Goal: Information Seeking & Learning: Compare options

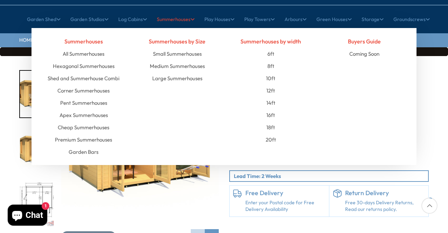
scroll to position [77, 0]
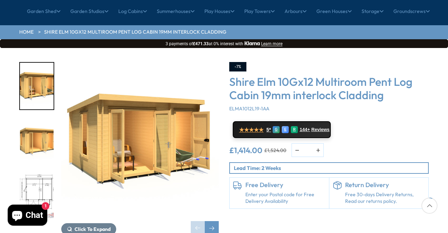
click at [36, 81] on img "1 / 10" at bounding box center [37, 86] width 34 height 47
click at [36, 120] on img "2 / 10" at bounding box center [37, 141] width 34 height 47
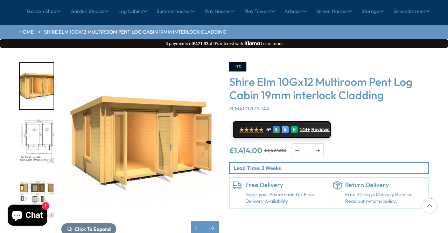
click at [40, 118] on img "3 / 10" at bounding box center [37, 141] width 34 height 47
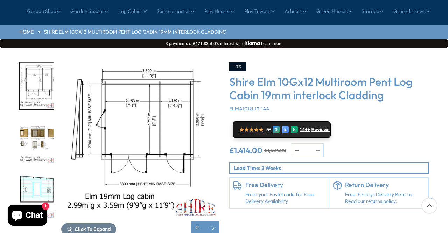
click at [37, 118] on img "4 / 10" at bounding box center [37, 141] width 34 height 47
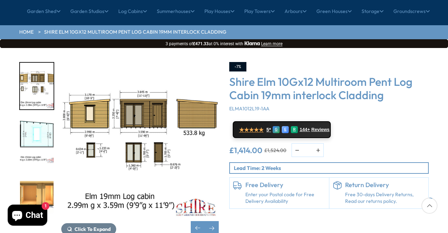
click at [262, 48] on div "Click To Expand Click To Expand Click To Expand Click To Expand Click To Expand…" at bounding box center [224, 154] width 448 height 212
click at [36, 119] on img "5 / 10" at bounding box center [37, 141] width 34 height 47
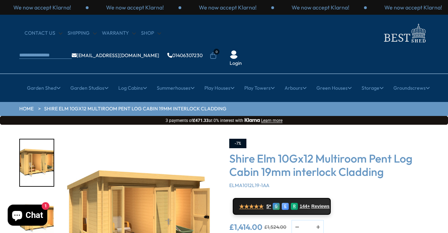
click at [70, 105] on link "Shire Elm 10Gx12 Multiroom Pent Log Cabin 19mm interlock Cladding" at bounding box center [135, 108] width 183 height 7
click at [28, 105] on link "HOME" at bounding box center [26, 108] width 14 height 7
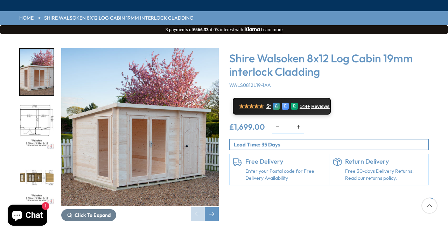
scroll to position [93, 0]
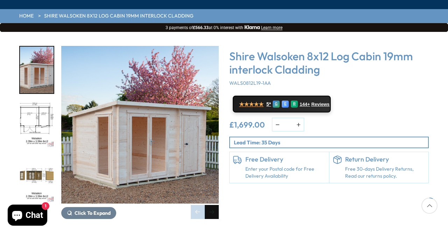
click at [212, 205] on div "Next slide" at bounding box center [212, 212] width 14 height 14
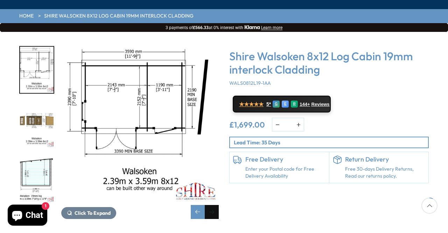
click at [212, 205] on div "Next slide" at bounding box center [212, 212] width 14 height 14
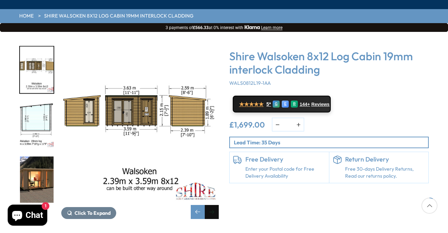
click at [212, 205] on div "Next slide" at bounding box center [212, 212] width 14 height 14
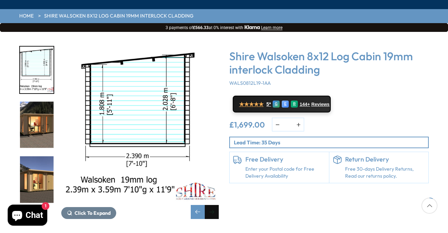
click at [212, 205] on div "Next slide" at bounding box center [212, 212] width 14 height 14
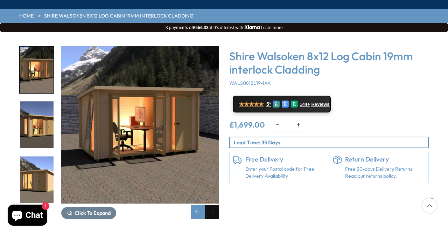
click at [212, 205] on div "Next slide" at bounding box center [212, 212] width 14 height 14
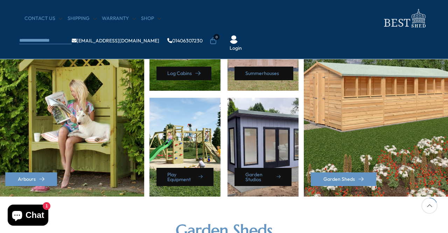
scroll to position [361, 0]
